Goal: Information Seeking & Learning: Learn about a topic

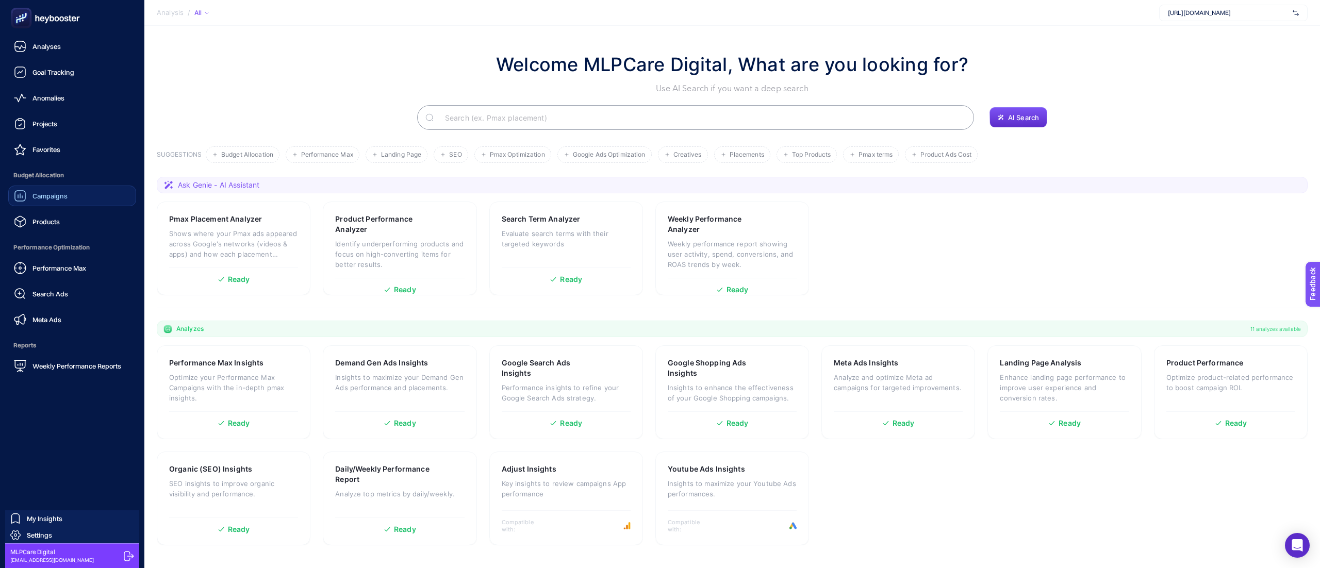
click at [67, 195] on link "Campaigns" at bounding box center [72, 196] width 128 height 21
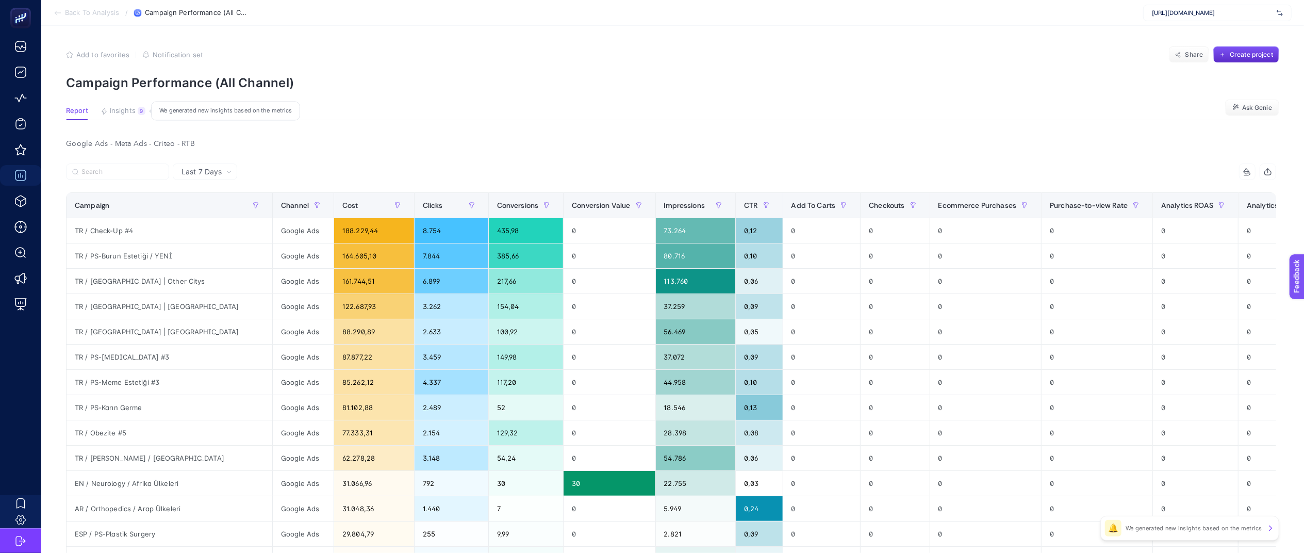
click at [123, 108] on span "Insights" at bounding box center [123, 111] width 26 height 8
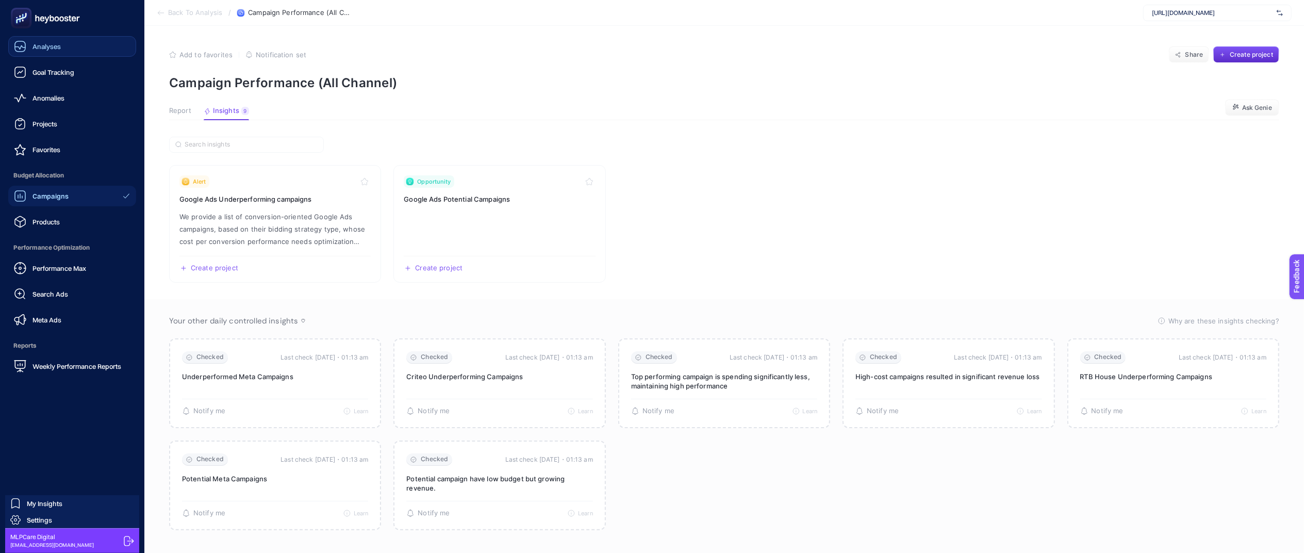
click at [43, 56] on link "Analyses" at bounding box center [72, 46] width 128 height 21
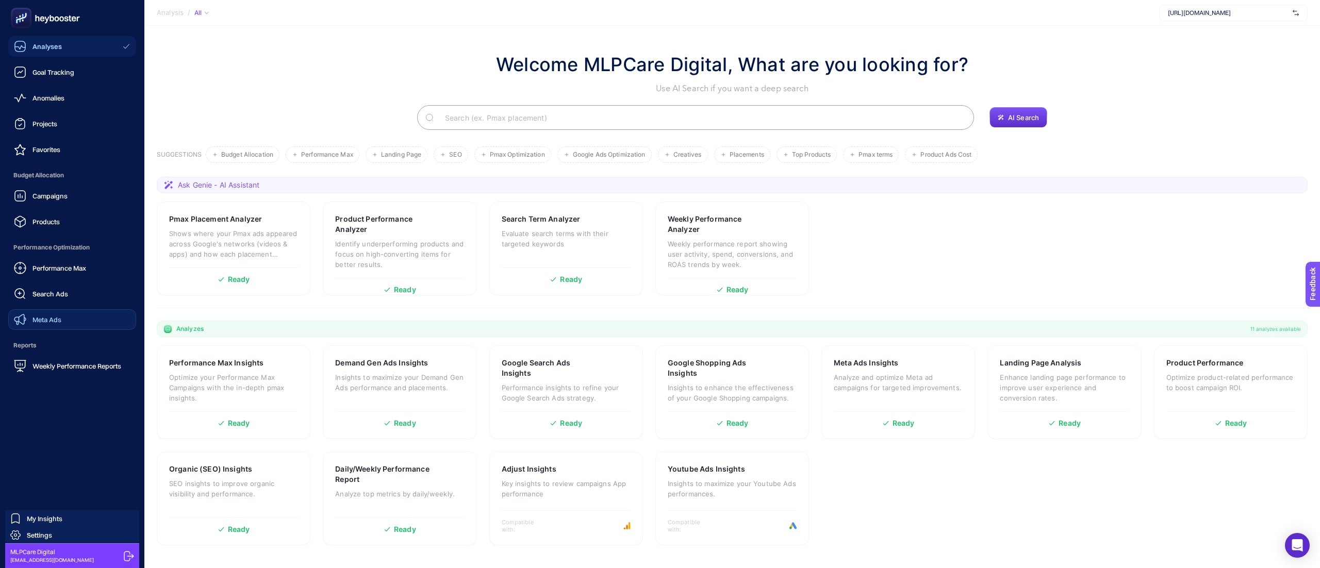
click at [55, 322] on span "Meta Ads" at bounding box center [46, 320] width 29 height 8
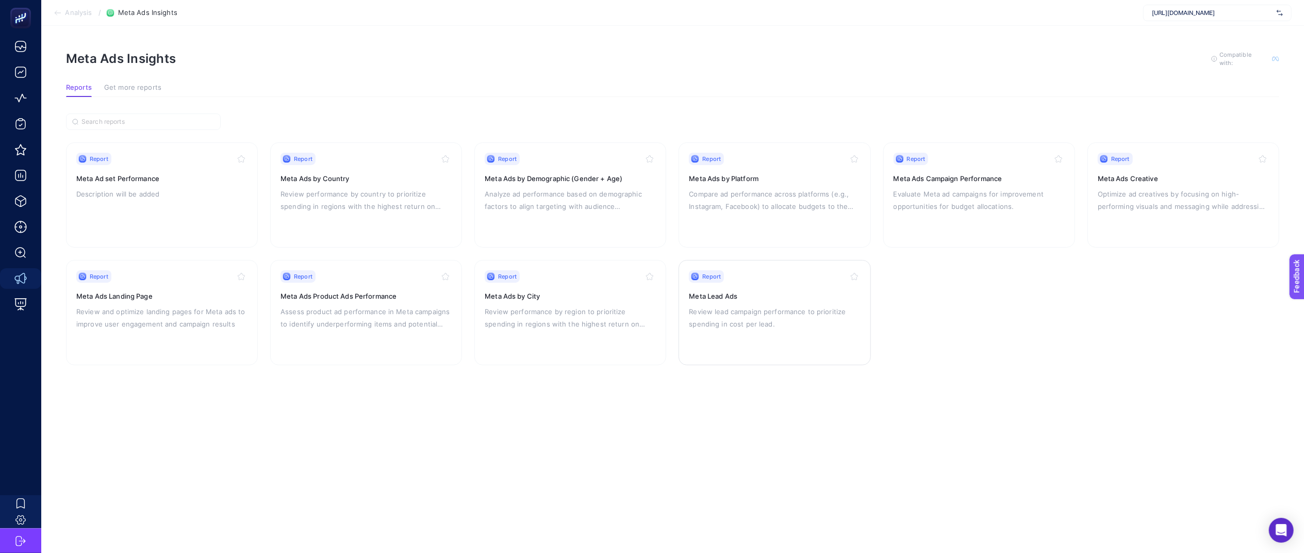
click at [774, 305] on p "Review lead campaign performance to prioritize spending in cost per lead." at bounding box center [774, 317] width 171 height 25
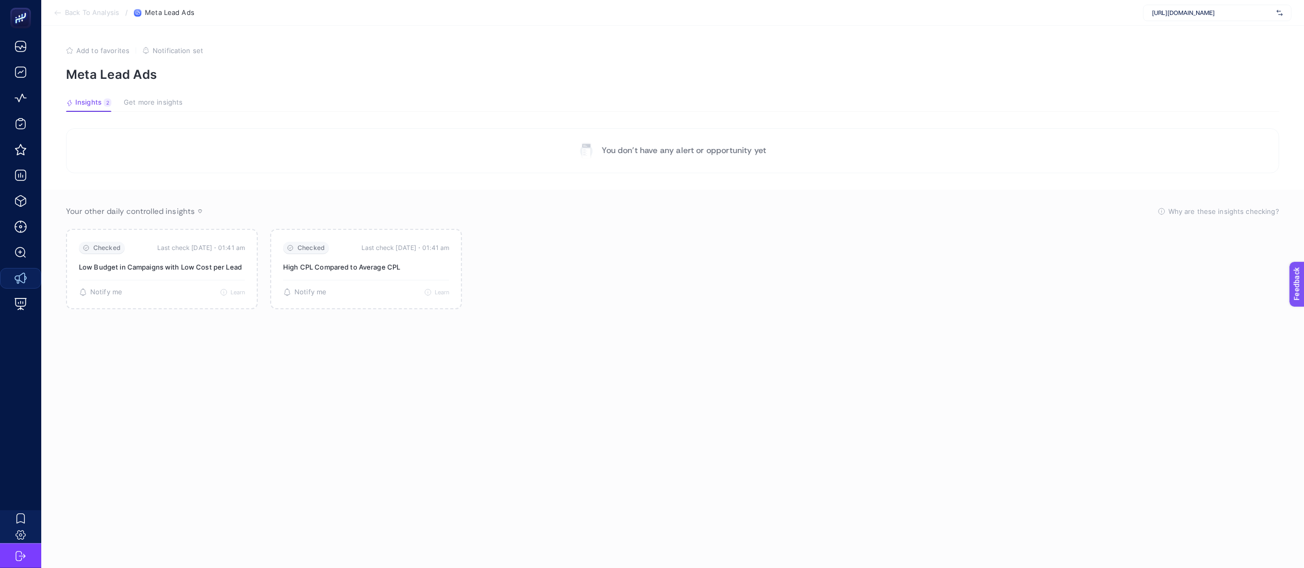
click at [167, 101] on span "Get more insights" at bounding box center [153, 102] width 59 height 8
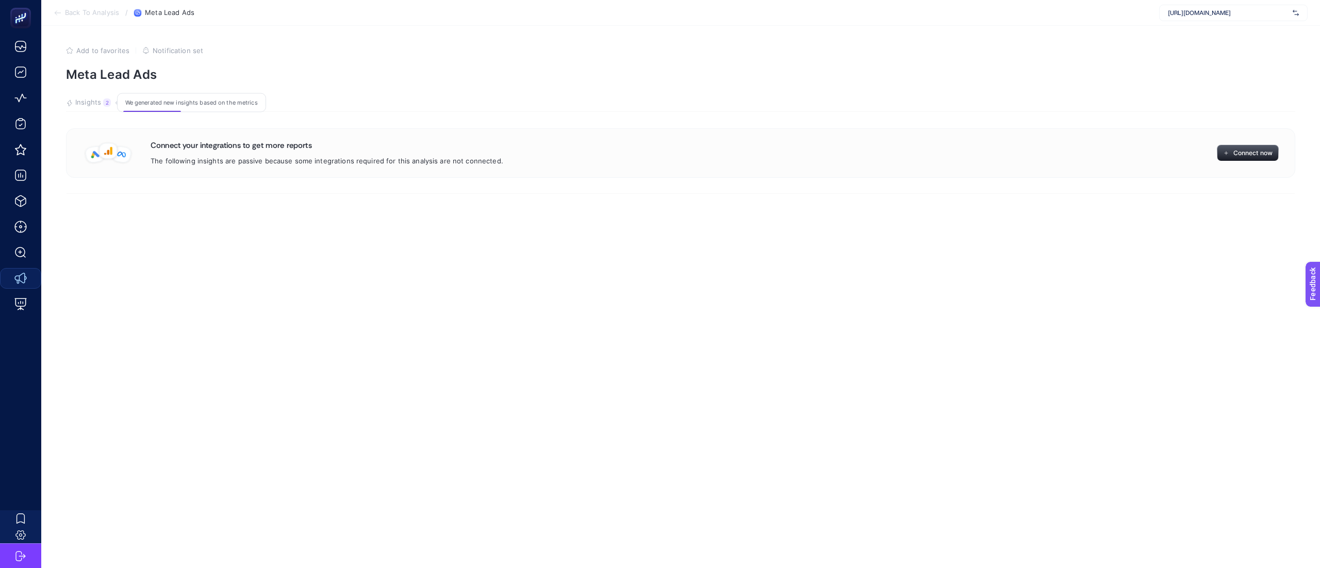
click at [86, 103] on span "Insights" at bounding box center [88, 102] width 26 height 8
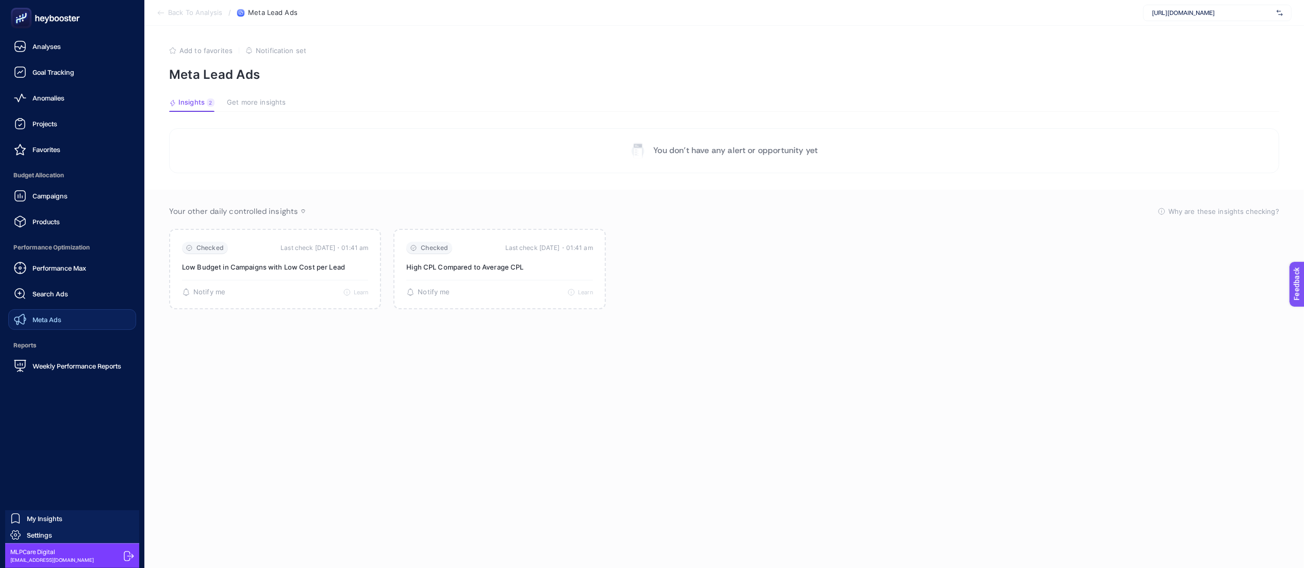
click at [58, 319] on span "Meta Ads" at bounding box center [46, 320] width 29 height 8
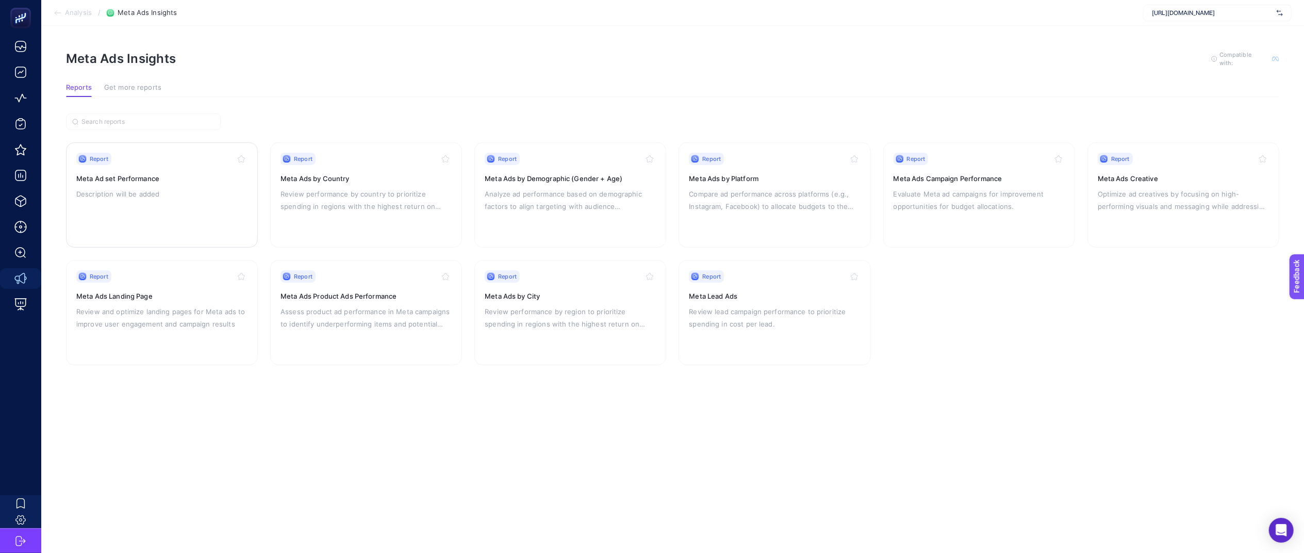
click at [145, 189] on p "Description will be added" at bounding box center [161, 194] width 171 height 12
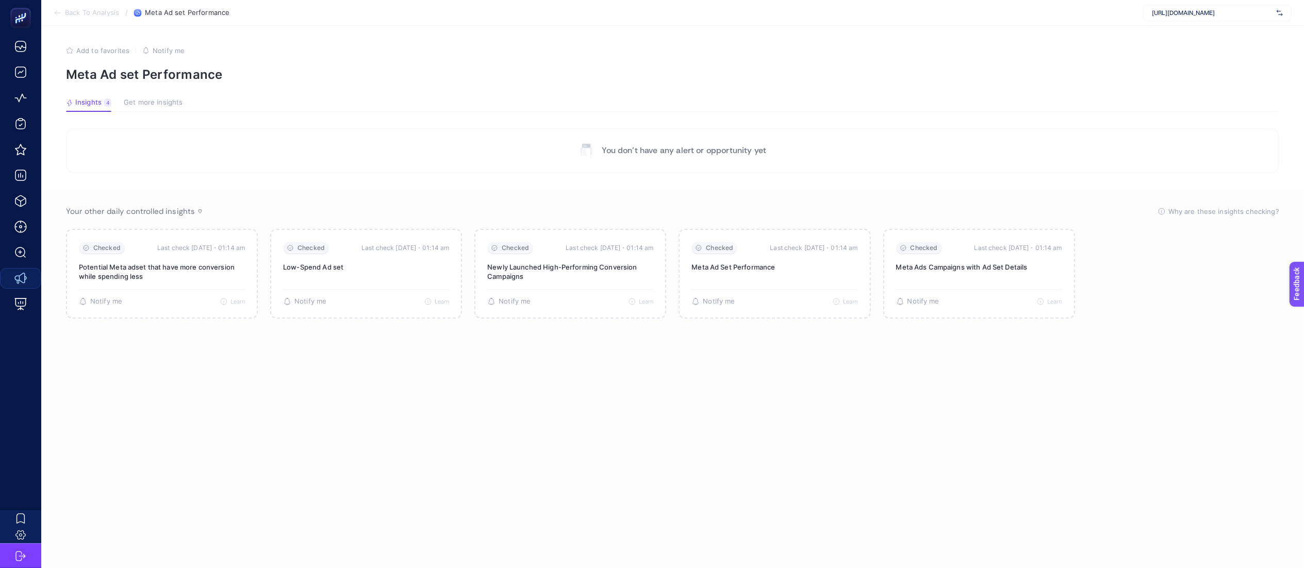
click at [139, 101] on span "Get more insights" at bounding box center [153, 102] width 59 height 8
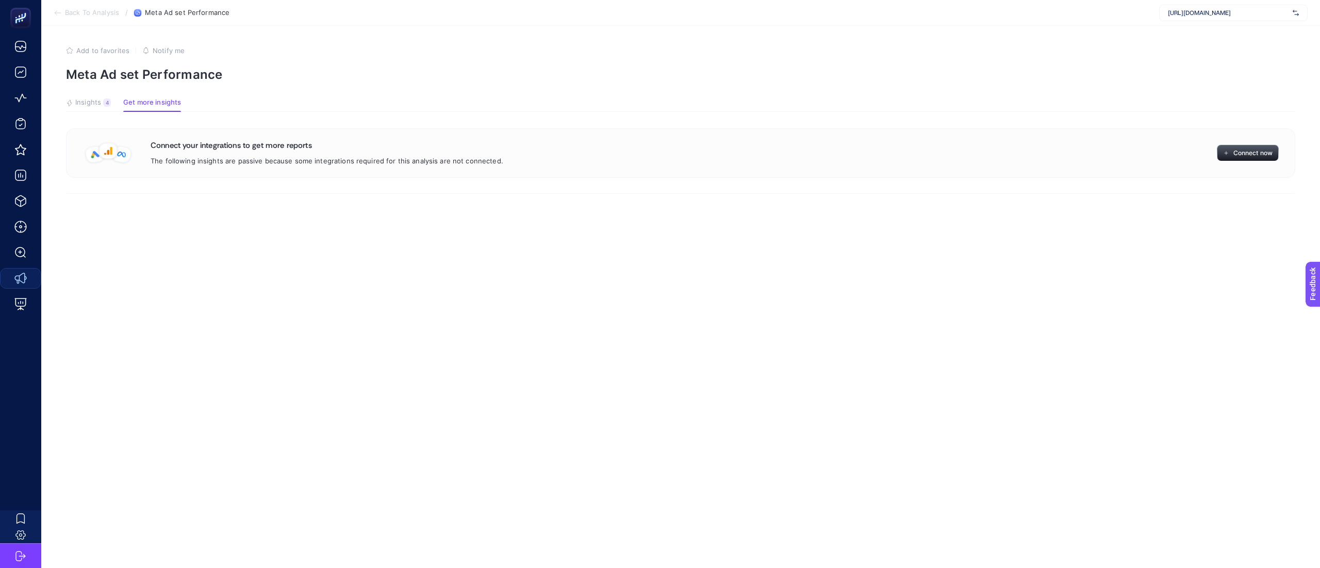
click at [89, 96] on article "Add to favorites false Notify me Meta Ad set Performance Insights 4 We generate…" at bounding box center [680, 297] width 1279 height 542
click at [87, 111] on section "Insights 4 We generated new insights based on the metrics Get more insights" at bounding box center [680, 104] width 1229 height 13
click at [80, 101] on span "Insights" at bounding box center [88, 102] width 26 height 8
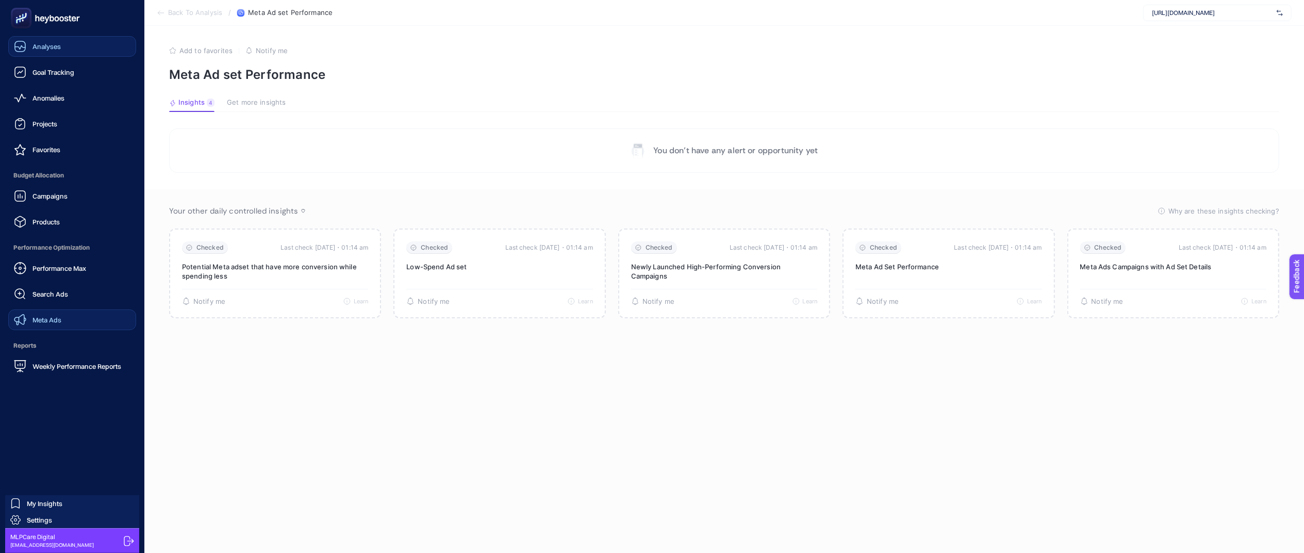
click at [48, 46] on span "Analyses" at bounding box center [46, 46] width 28 height 8
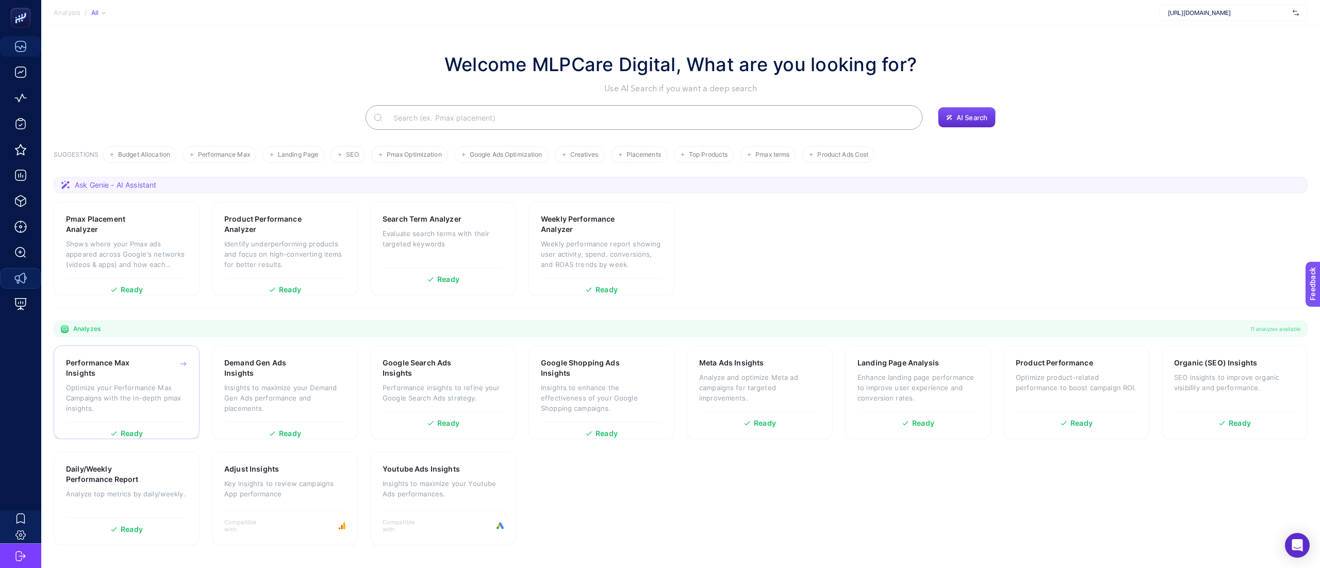
click at [141, 378] on h3 "Performance Max Insights" at bounding box center [110, 368] width 89 height 21
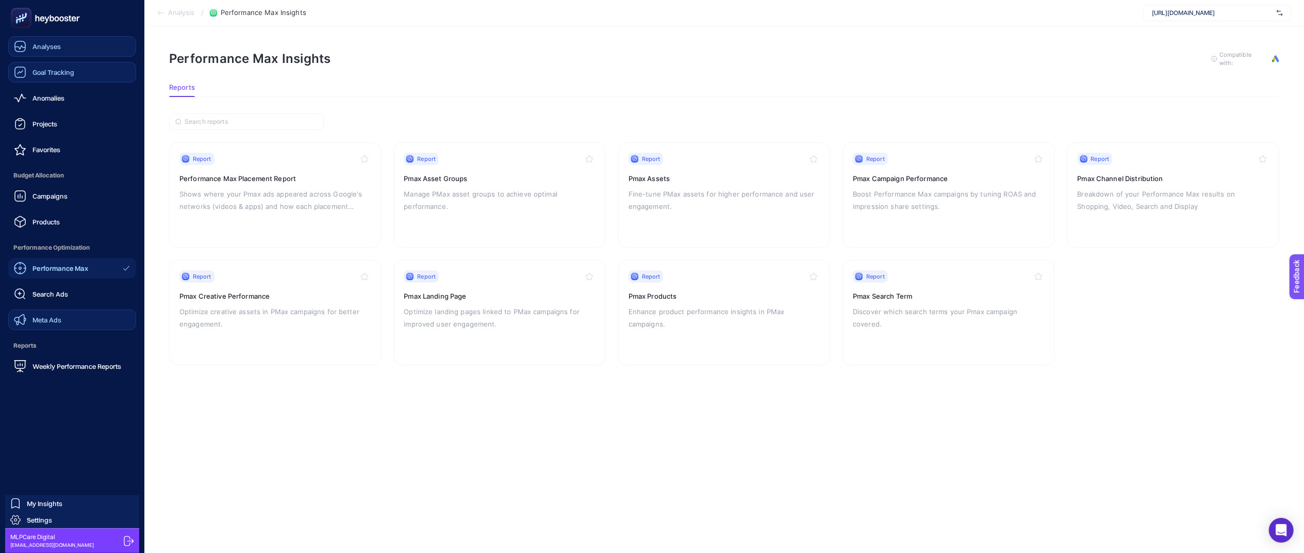
click at [44, 74] on span "Goal Tracking" at bounding box center [53, 72] width 42 height 8
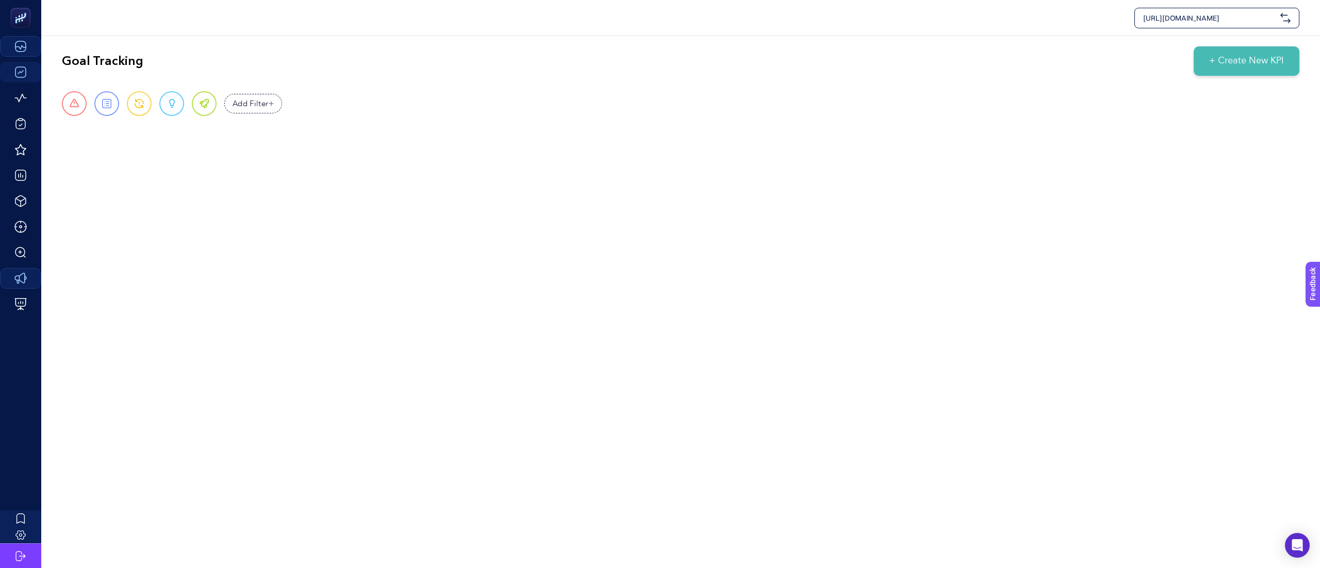
click at [623, 141] on div "Goal Tracking + Create New KPI Urgent Report Warning Opportunity Perfect Add Fi…" at bounding box center [680, 91] width 1279 height 110
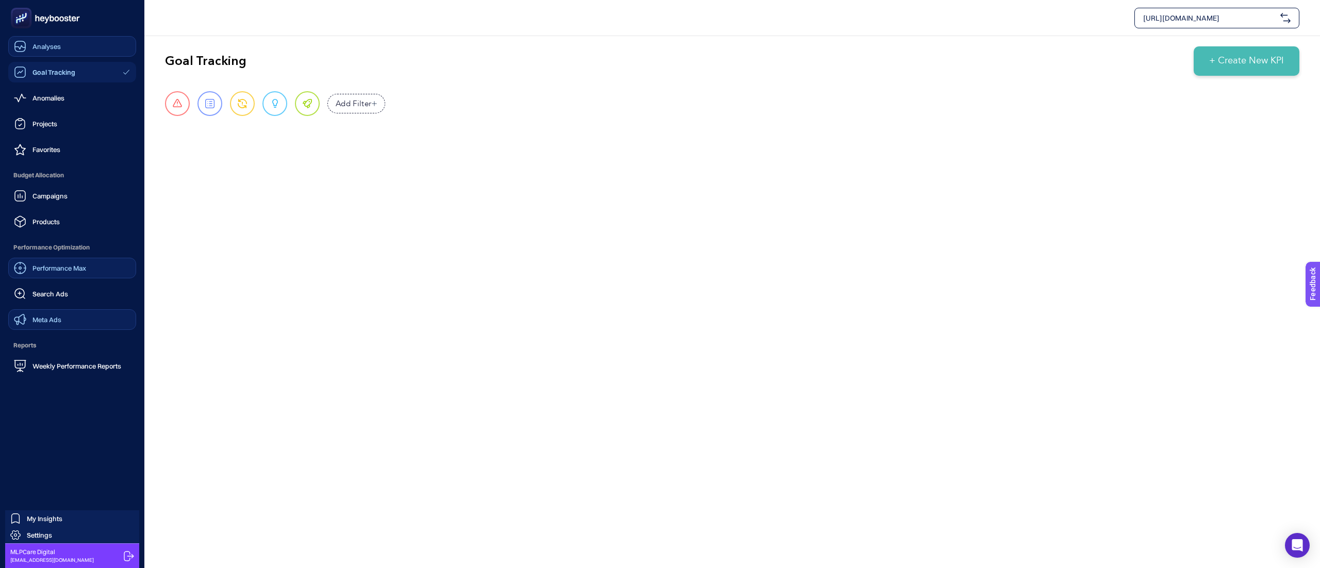
click at [62, 270] on span "Performance Max" at bounding box center [59, 268] width 54 height 8
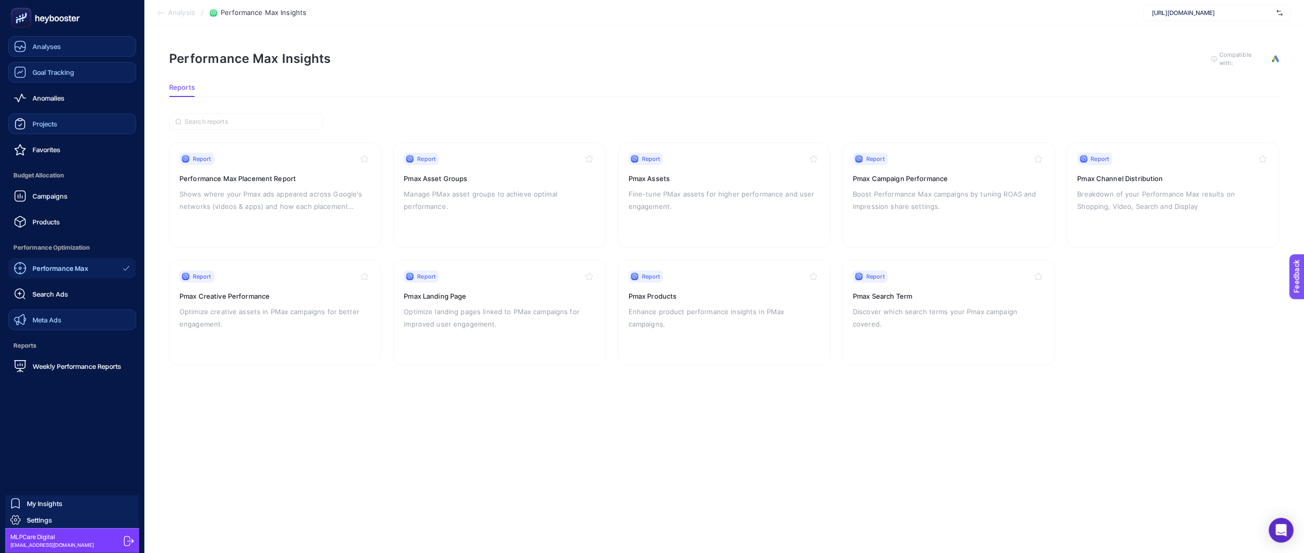
click at [58, 125] on link "Projects" at bounding box center [72, 123] width 128 height 21
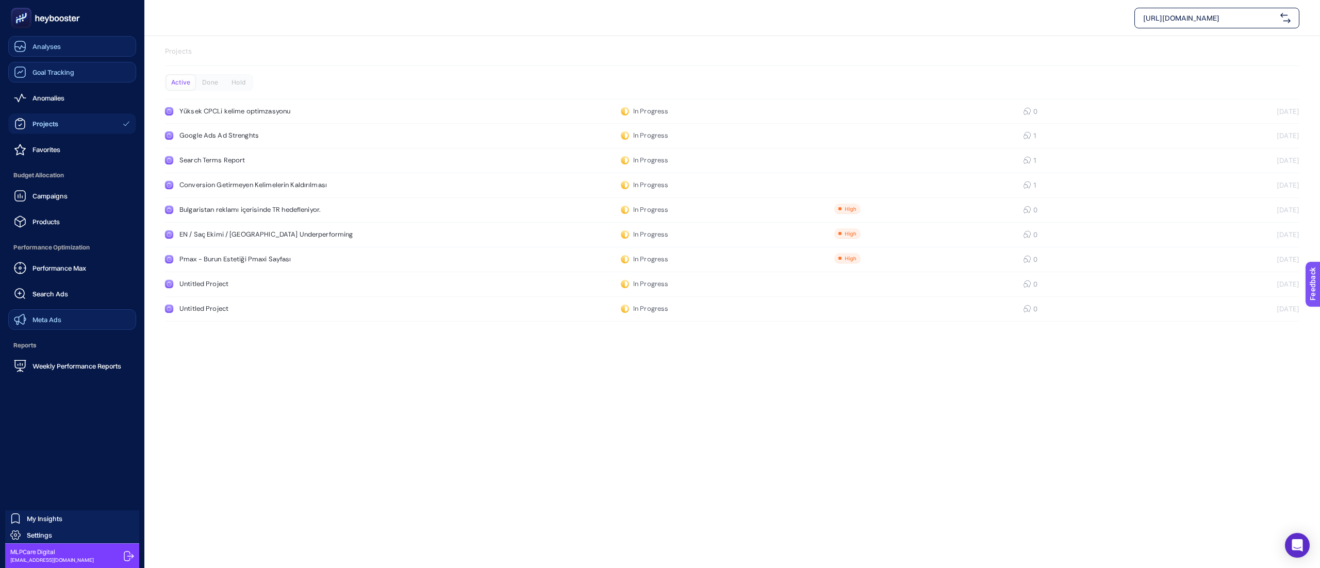
click at [44, 51] on span "Analyses" at bounding box center [46, 46] width 28 height 8
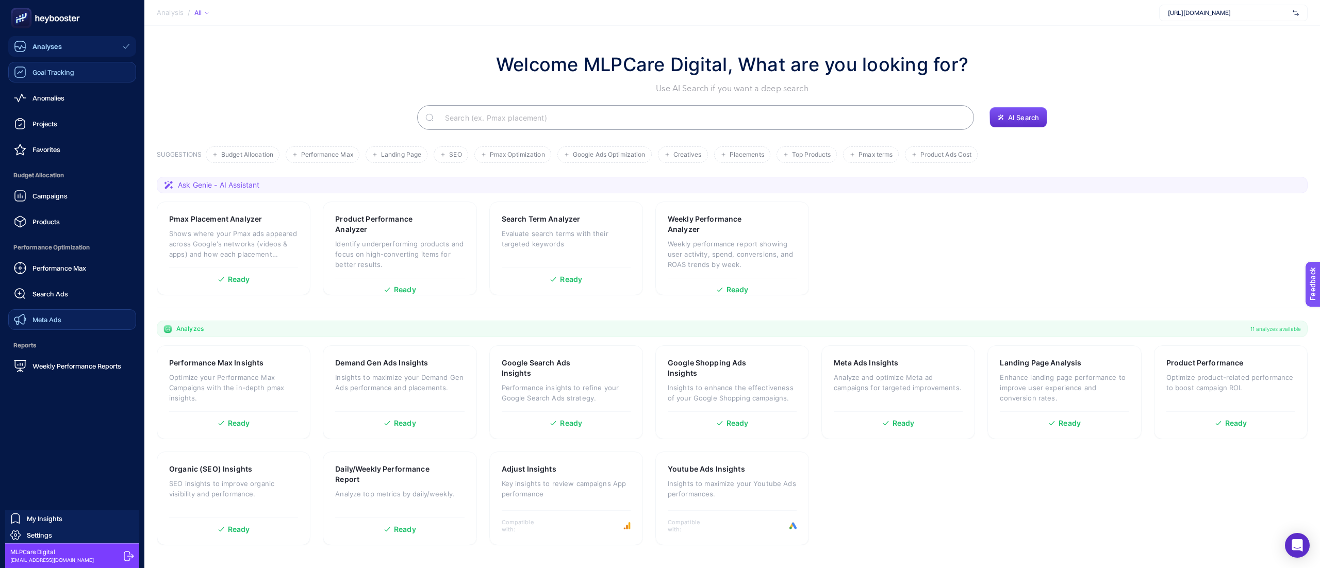
click at [67, 74] on span "Goal Tracking" at bounding box center [53, 72] width 42 height 8
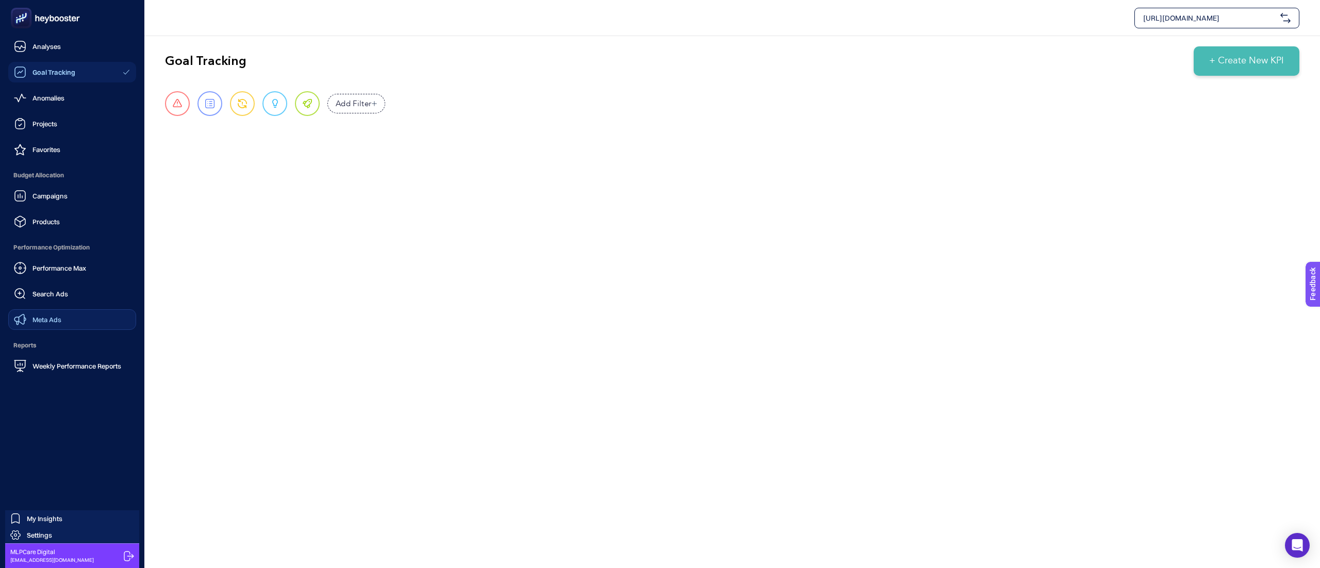
click at [63, 109] on ul "Analyses Goal Tracking Anomalies Projects Favorites Budget Allocation Campaigns…" at bounding box center [72, 206] width 128 height 340
click at [62, 105] on link "Anomalies" at bounding box center [72, 98] width 128 height 21
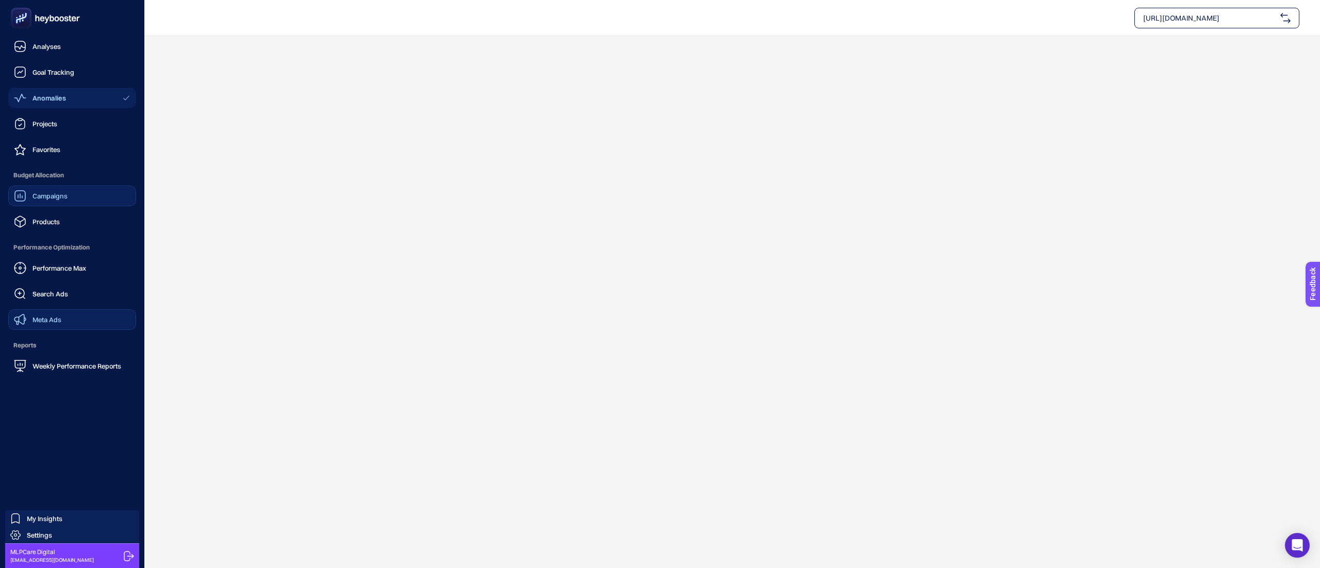
click at [70, 191] on link "Campaigns" at bounding box center [72, 196] width 128 height 21
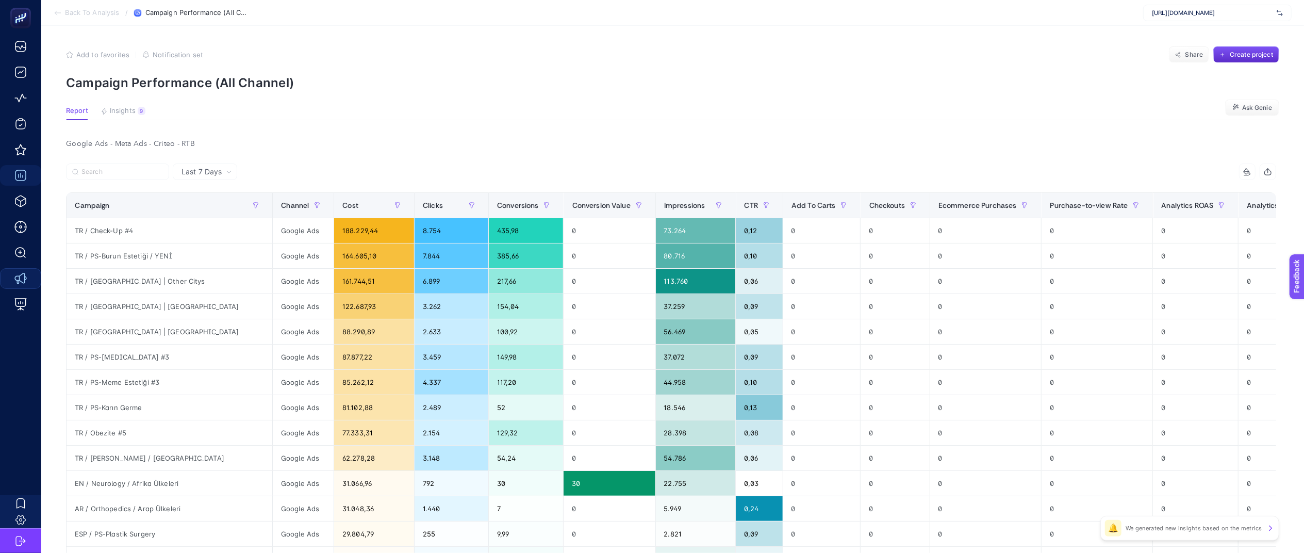
click at [157, 140] on div "Google Ads - Meta Ads - Criteo - RTB" at bounding box center [671, 144] width 1227 height 14
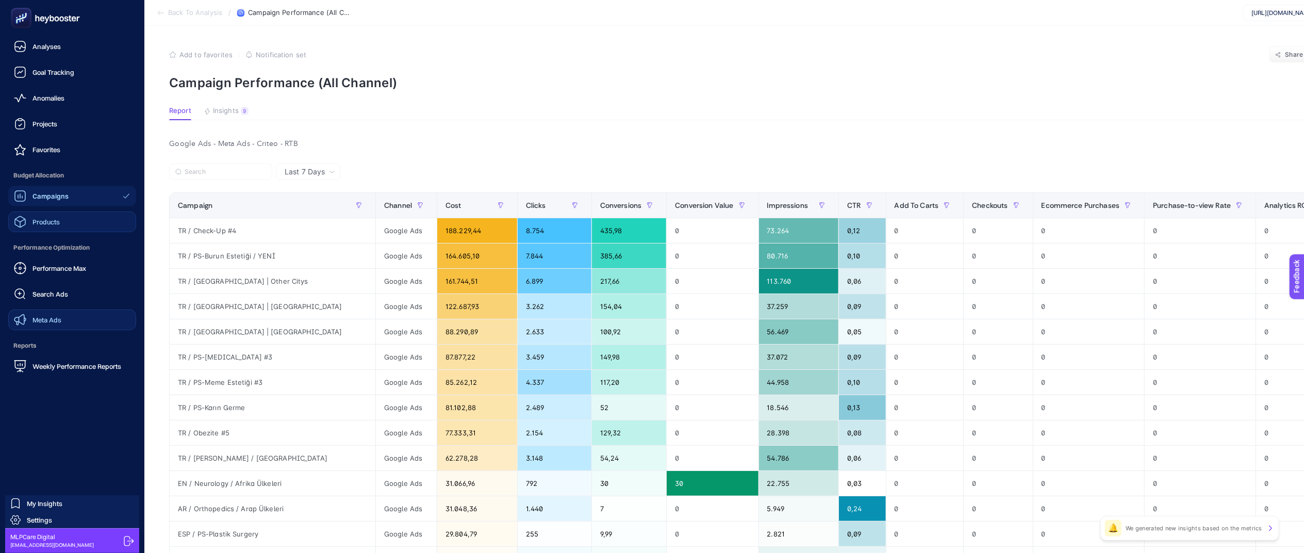
click at [63, 220] on link "Products" at bounding box center [72, 221] width 128 height 21
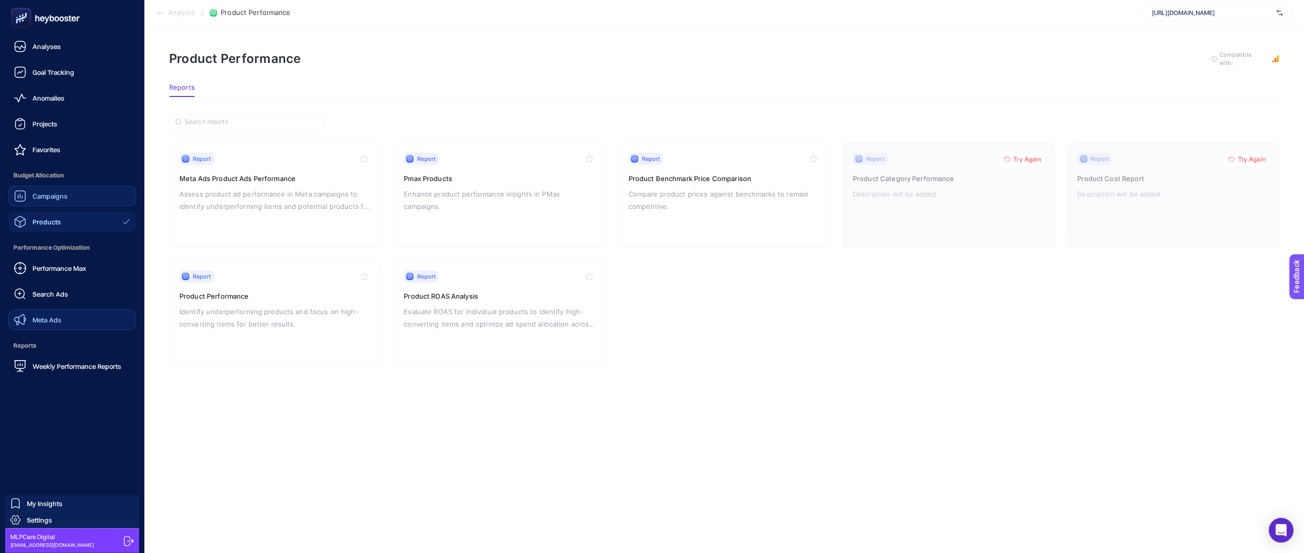
click at [55, 197] on span "Campaigns" at bounding box center [49, 196] width 35 height 8
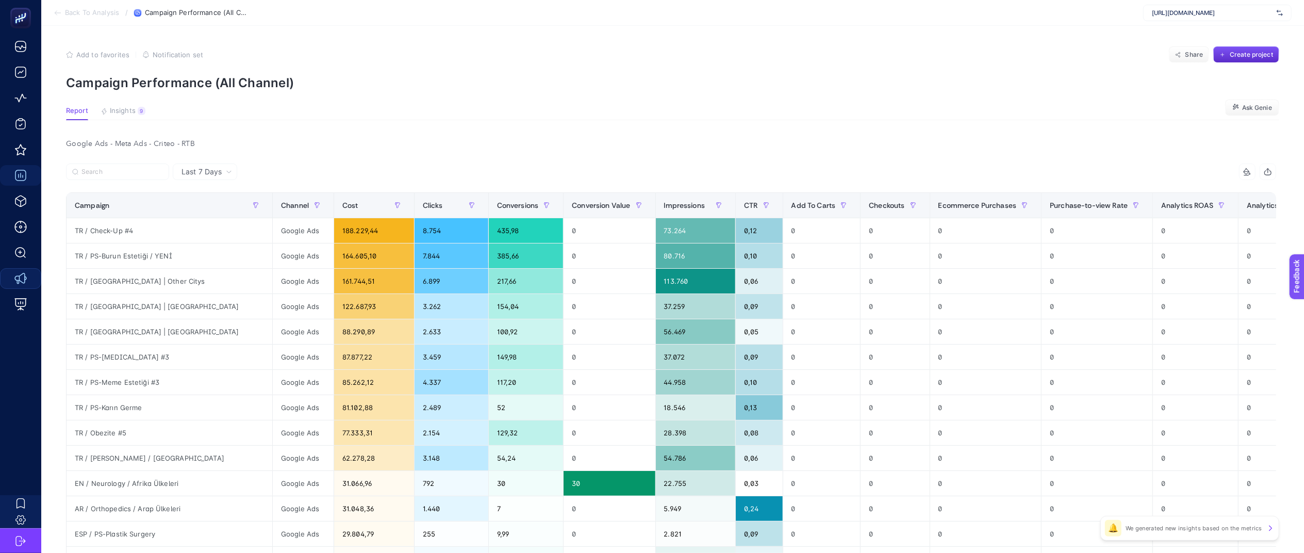
click at [133, 134] on article "Add to favorites false Notification set Share Create project Campaign Performan…" at bounding box center [672, 442] width 1263 height 833
click at [142, 140] on div "Google Ads - Meta Ads - Criteo - RTB" at bounding box center [671, 144] width 1227 height 14
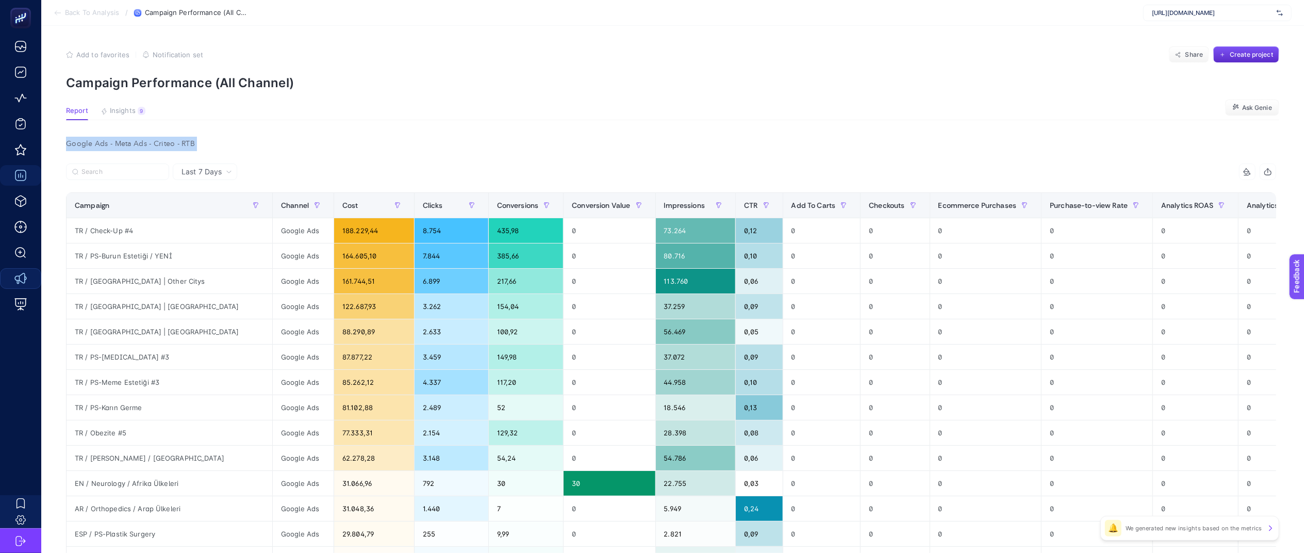
click at [180, 144] on div "Google Ads - Meta Ads - Criteo - RTB" at bounding box center [671, 144] width 1227 height 14
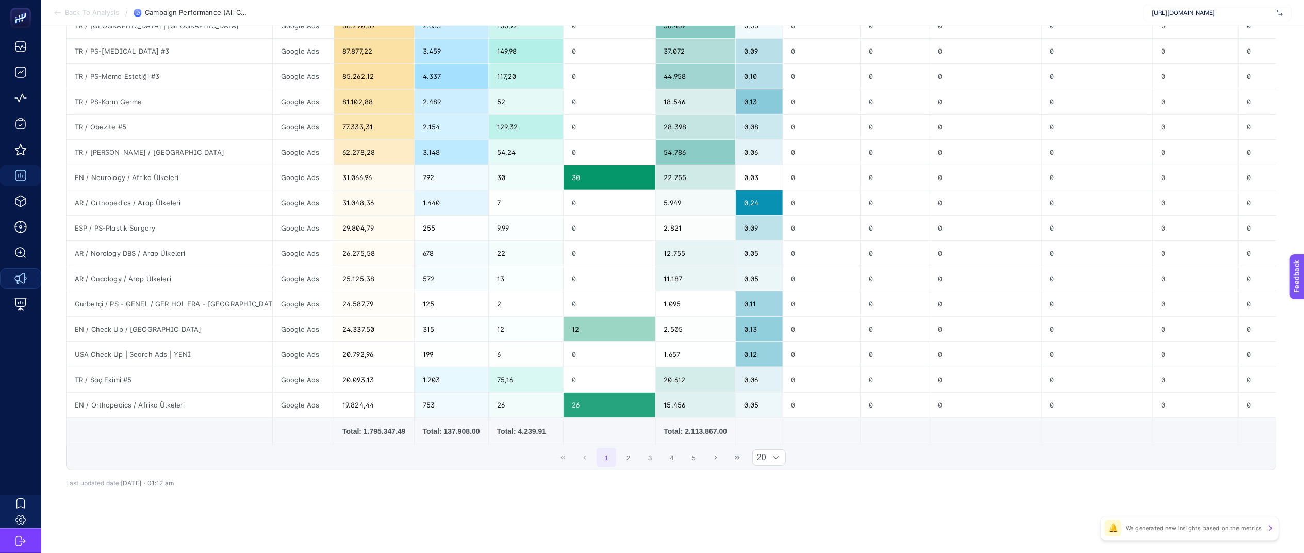
scroll to position [314, 0]
click at [786, 462] on div at bounding box center [776, 457] width 20 height 15
click at [768, 499] on li "50" at bounding box center [777, 509] width 34 height 21
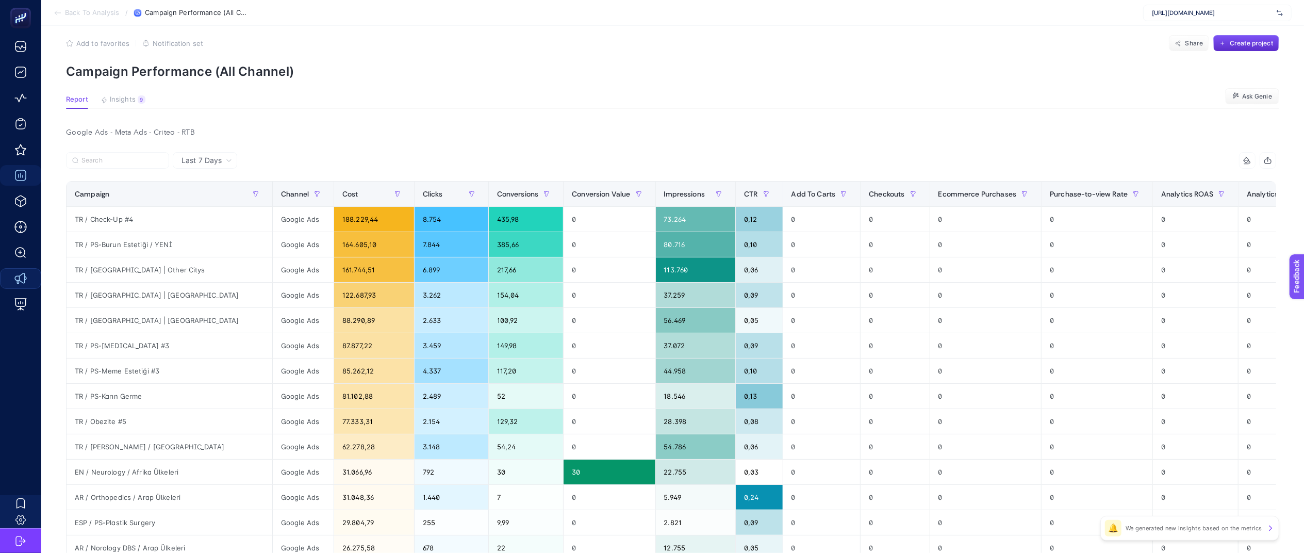
scroll to position [0, 13]
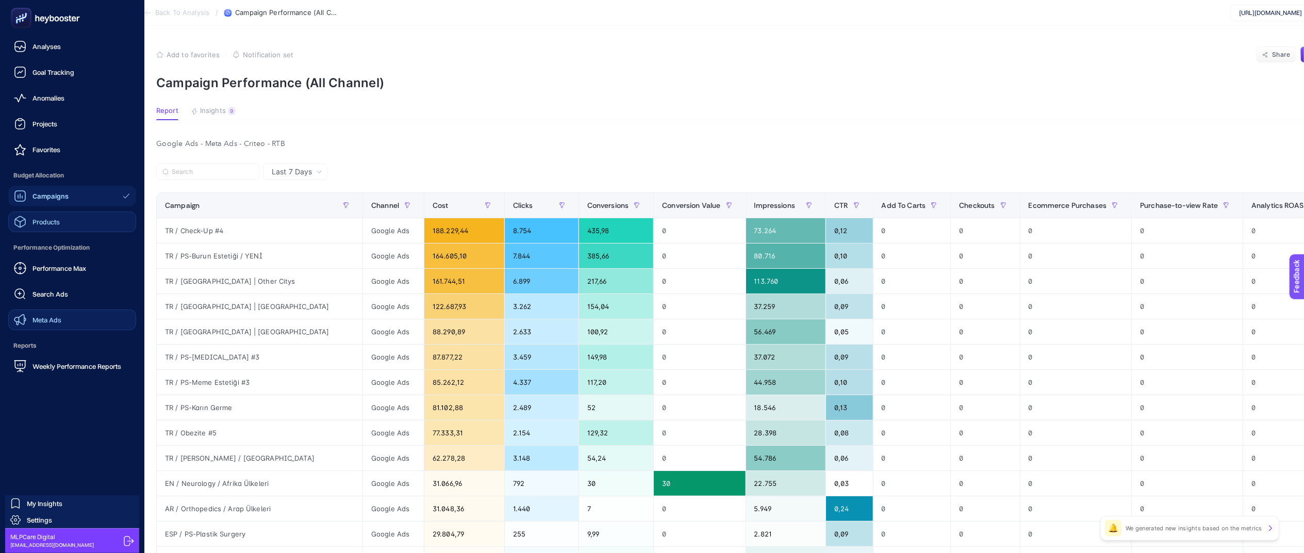
click at [59, 223] on span "Products" at bounding box center [45, 222] width 27 height 8
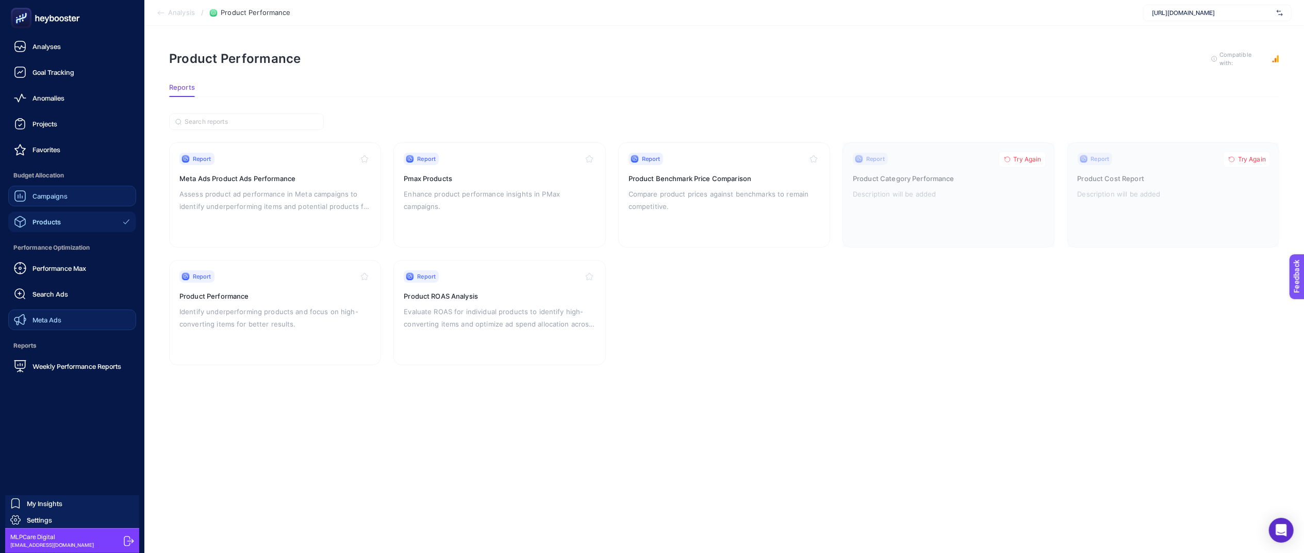
click at [62, 196] on span "Campaigns" at bounding box center [49, 196] width 35 height 8
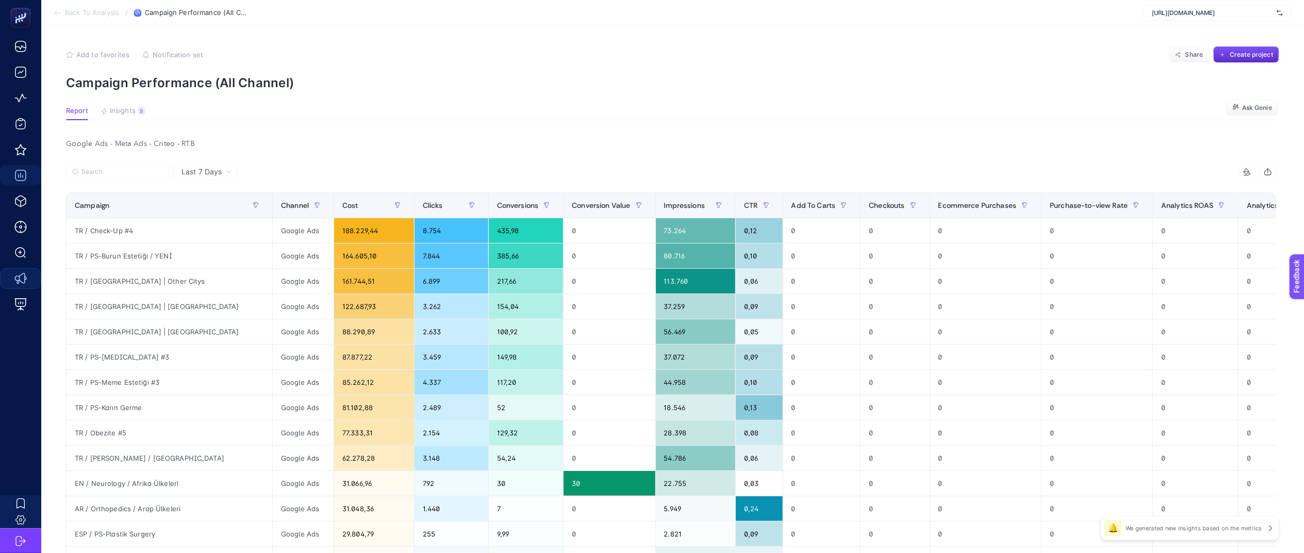
click at [788, 127] on article "Add to favorites false Notification set Share Create project Campaign Performan…" at bounding box center [672, 442] width 1263 height 833
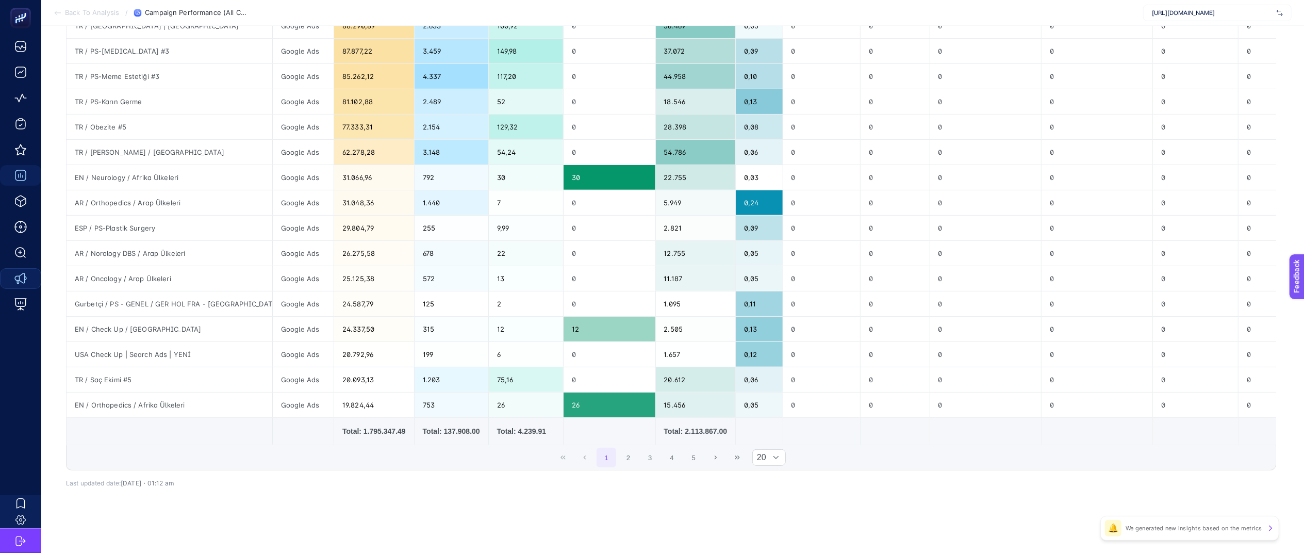
scroll to position [0, 13]
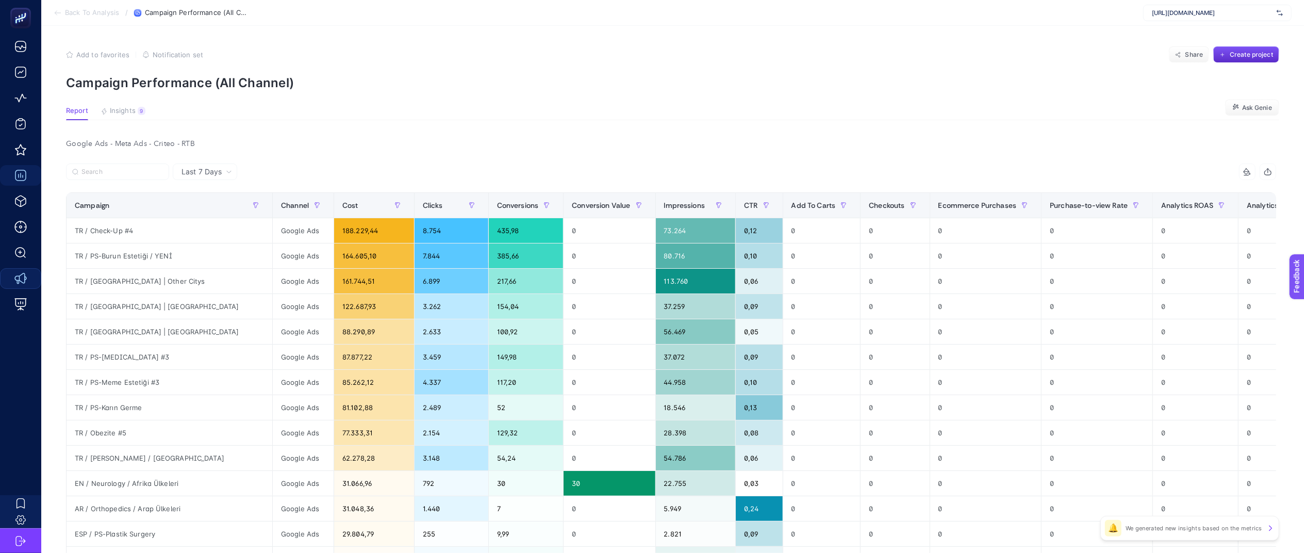
click at [759, 134] on article "Add to favorites false Notification set Share Create project Campaign Performan…" at bounding box center [672, 442] width 1263 height 833
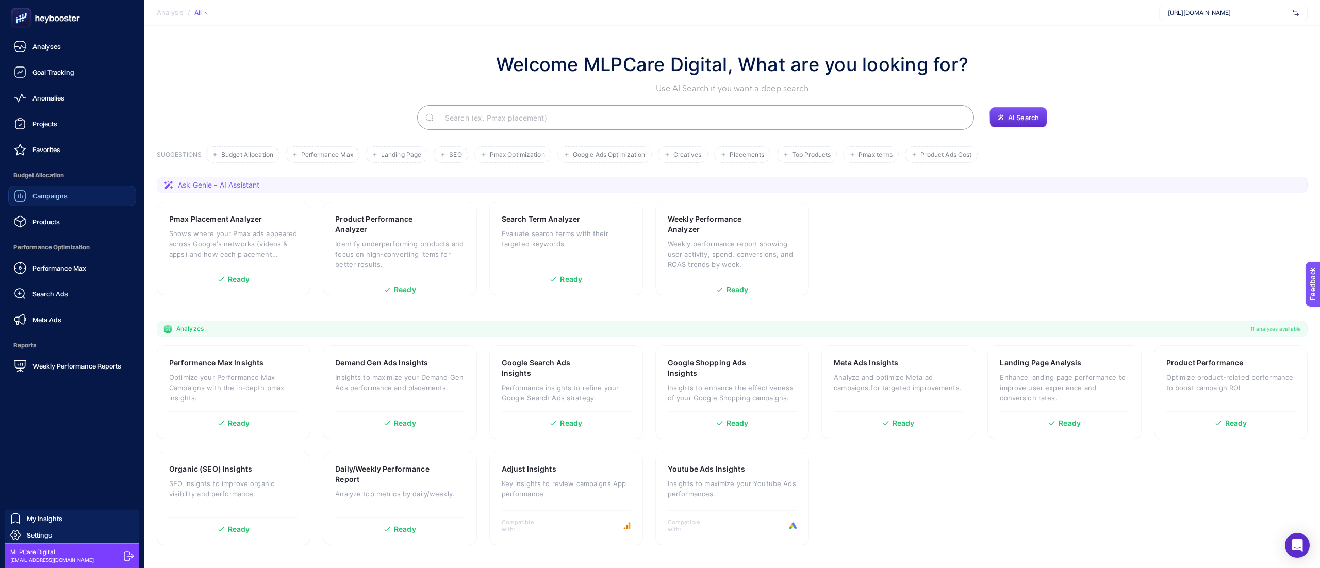
click at [67, 193] on span "Campaigns" at bounding box center [49, 196] width 35 height 8
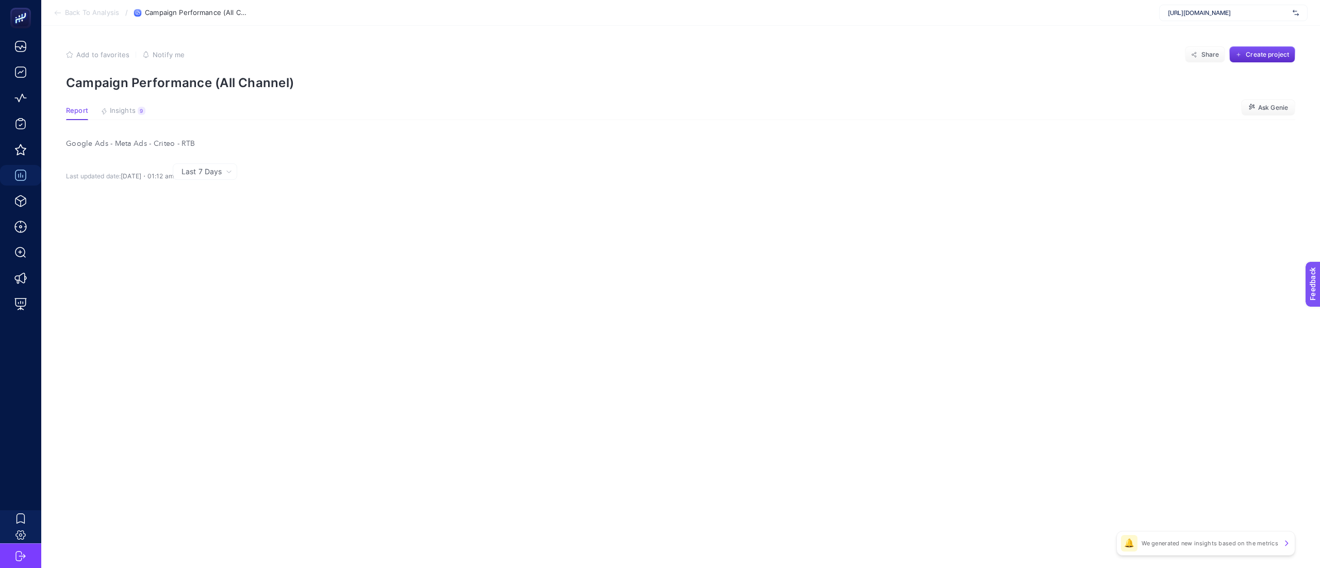
click at [361, 125] on article "Add to favorites false Notify me Share Create project Campaign Performance (All…" at bounding box center [680, 297] width 1279 height 542
